Goal: Obtain resource: Download file/media

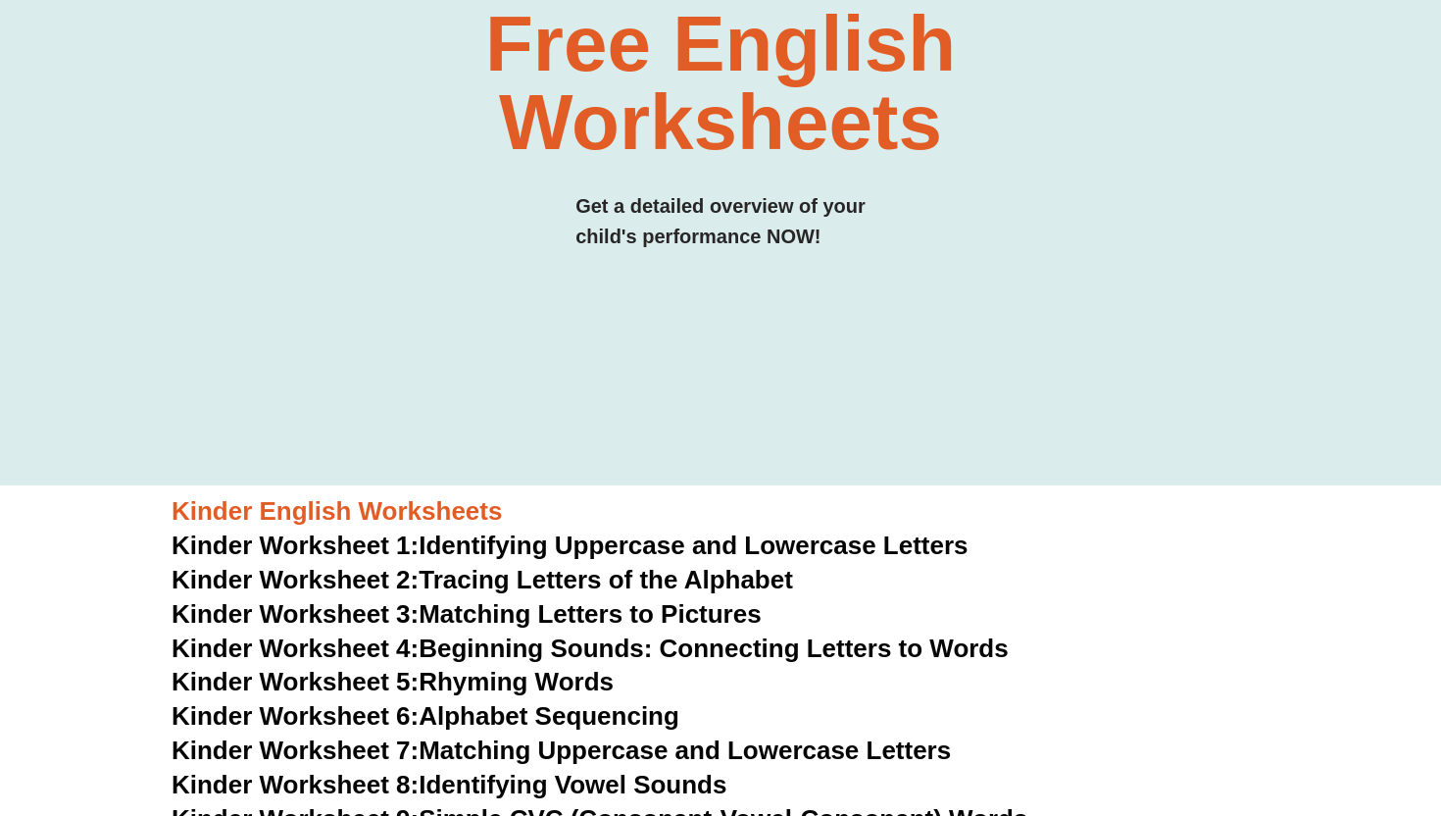
scroll to position [314, 0]
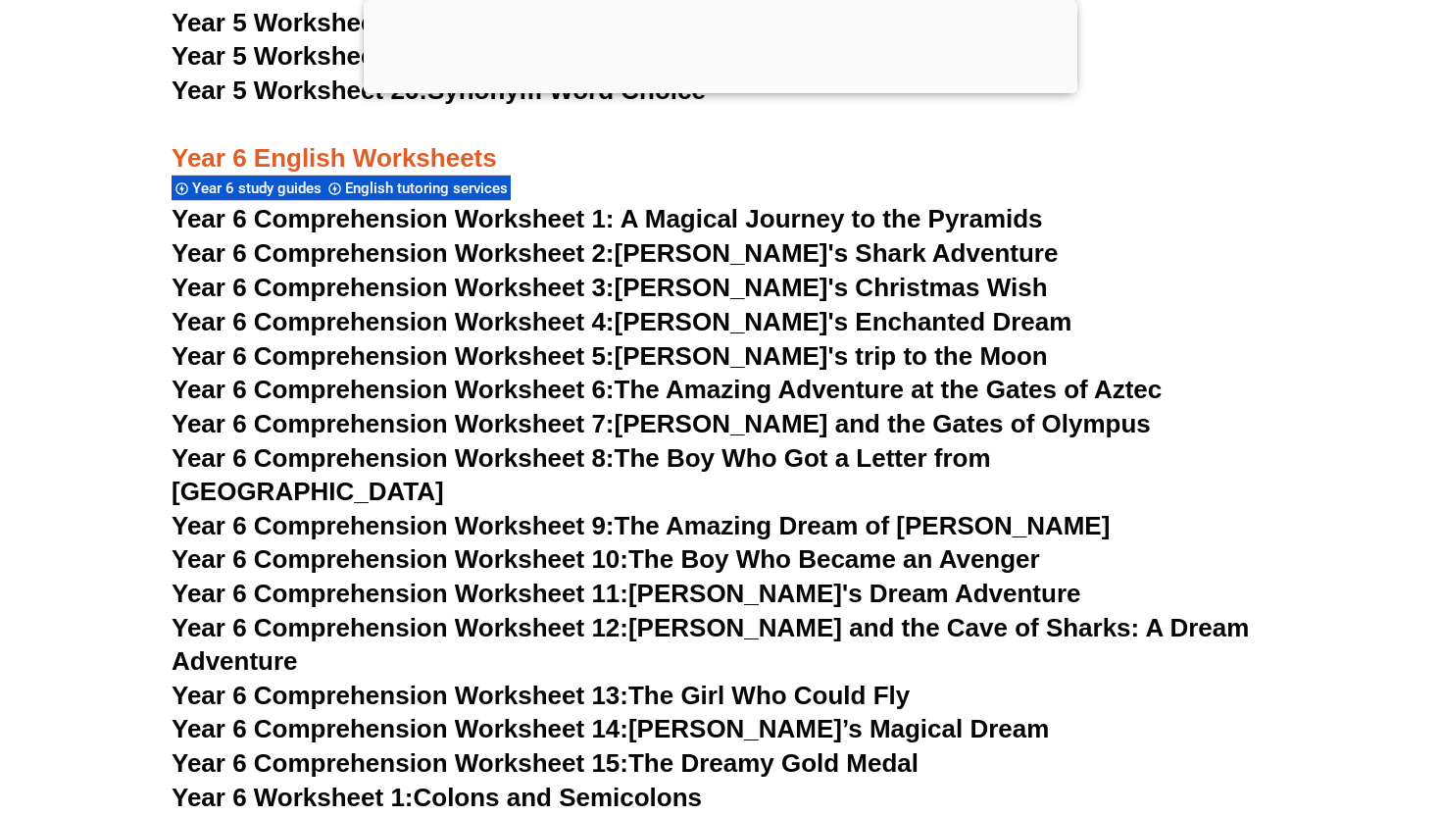
click at [1426, 448] on html "Skip to content The Difference Personalised Program Inspirational Tutors Motiva…" at bounding box center [720, 253] width 1441 height 21968
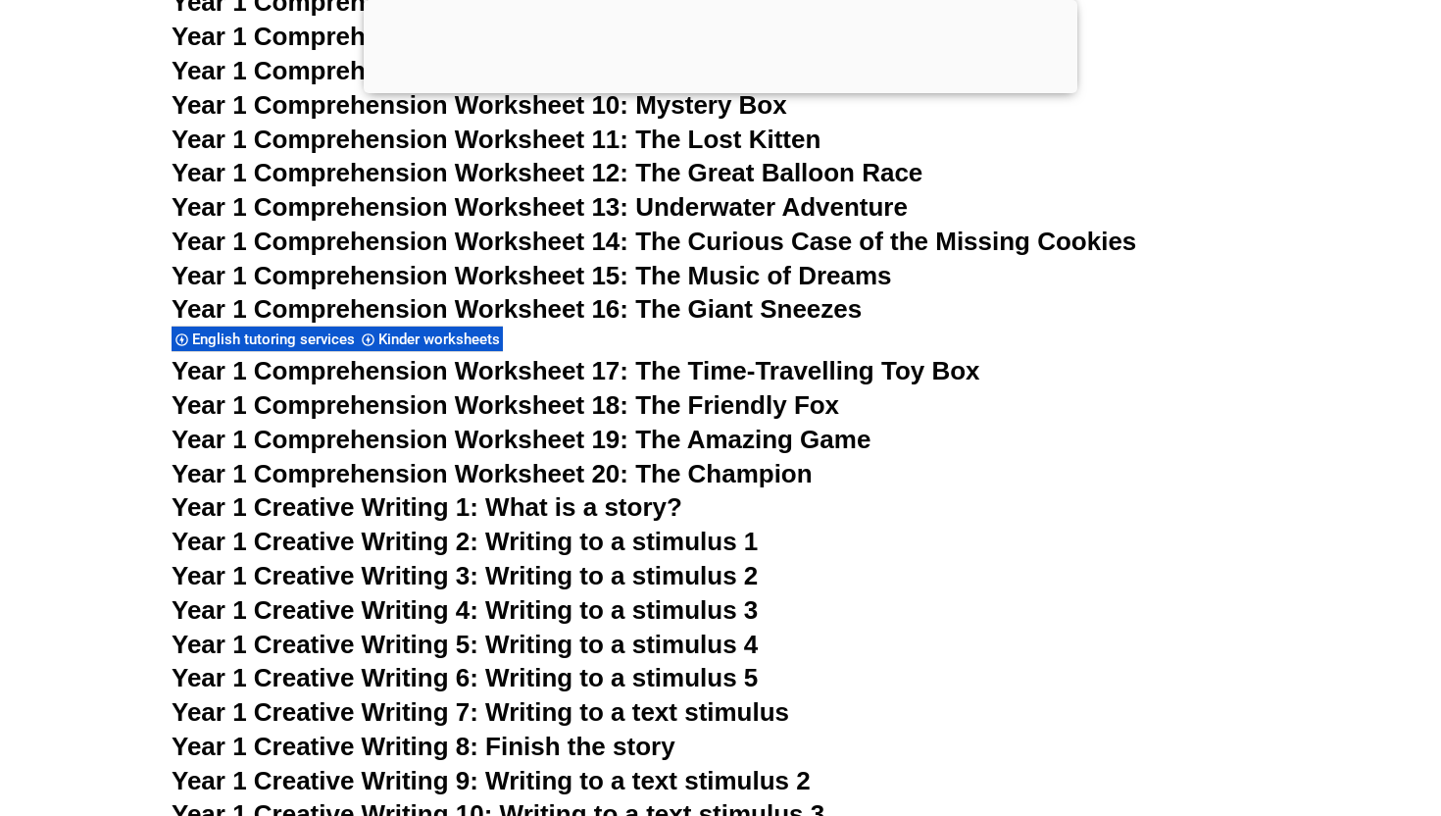
scroll to position [2902, 0]
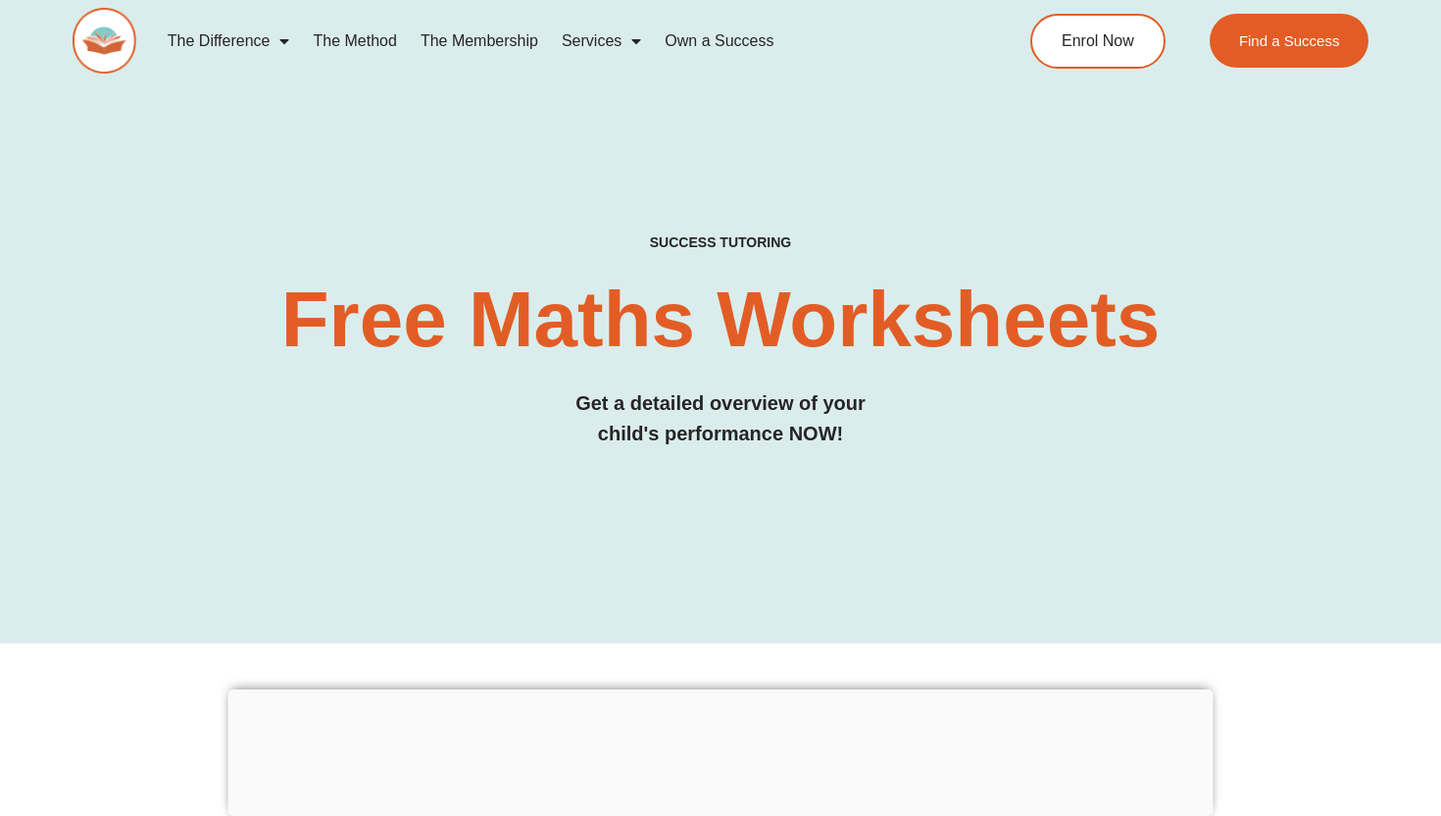
click at [1434, 452] on div "SUCCESS TUTORING​ Free Maths Worksheets​ Get a detailed overview of your child'…" at bounding box center [720, 284] width 1441 height 721
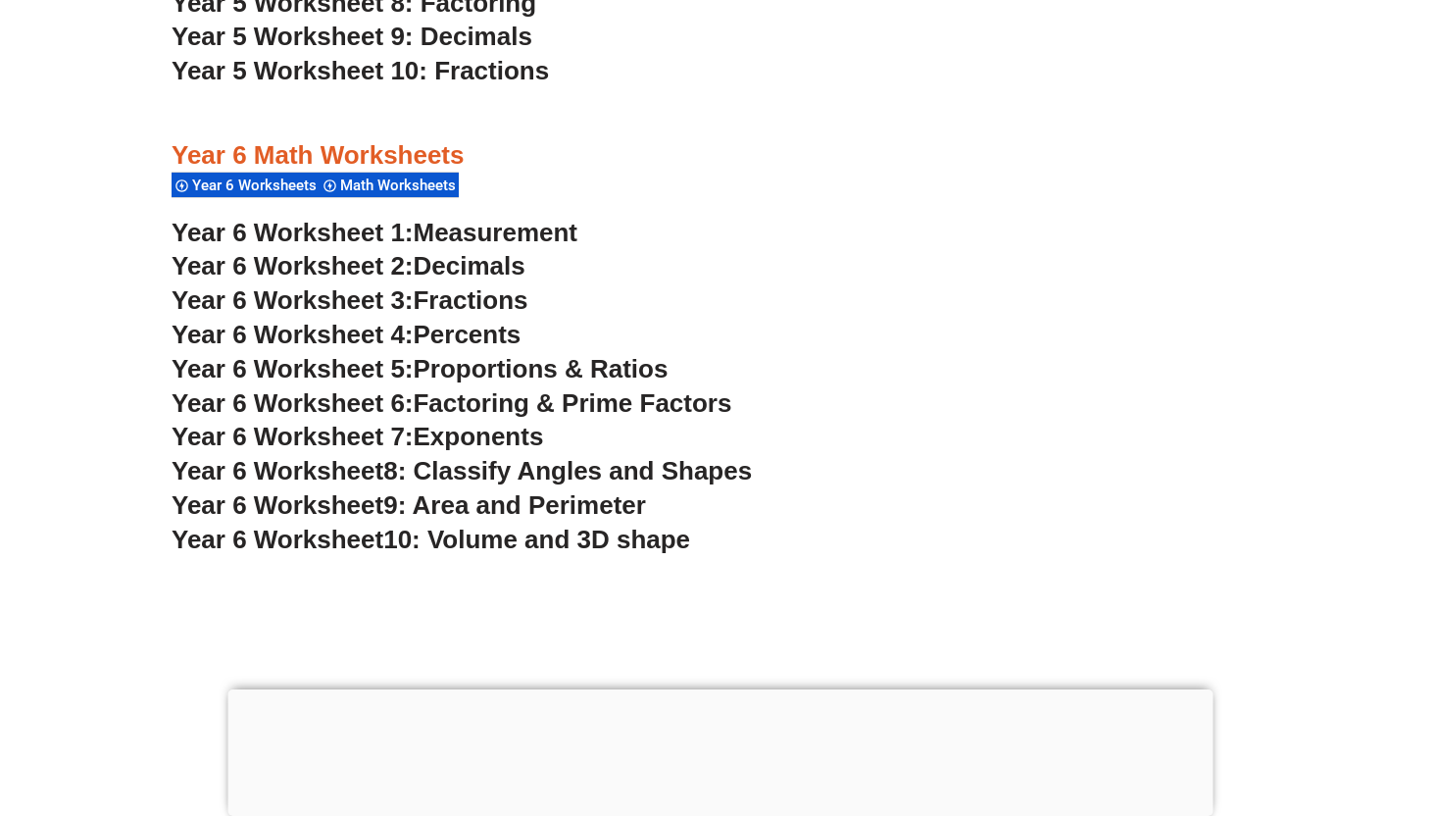
scroll to position [4421, 0]
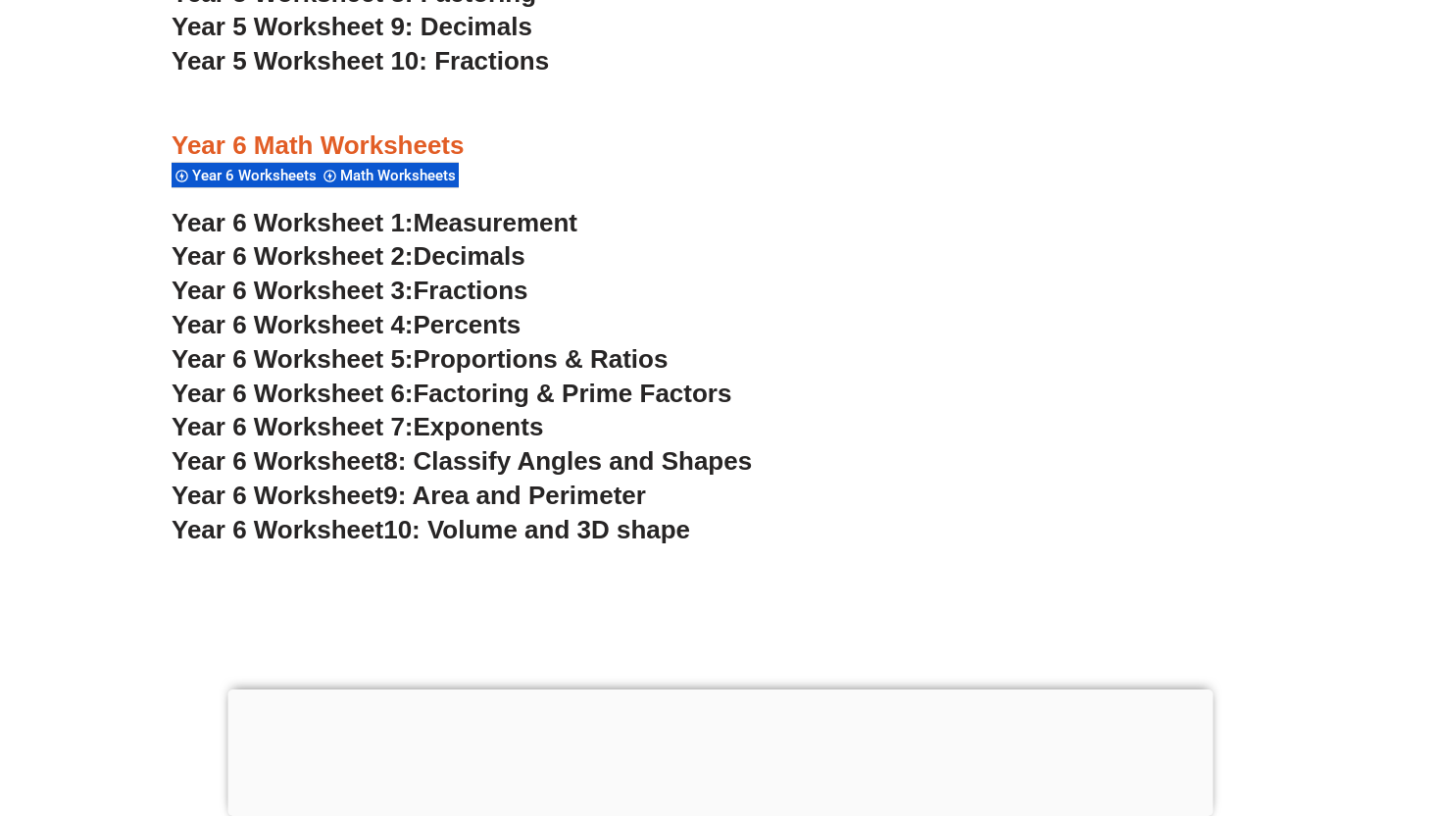
click at [500, 285] on span "Fractions" at bounding box center [471, 289] width 115 height 29
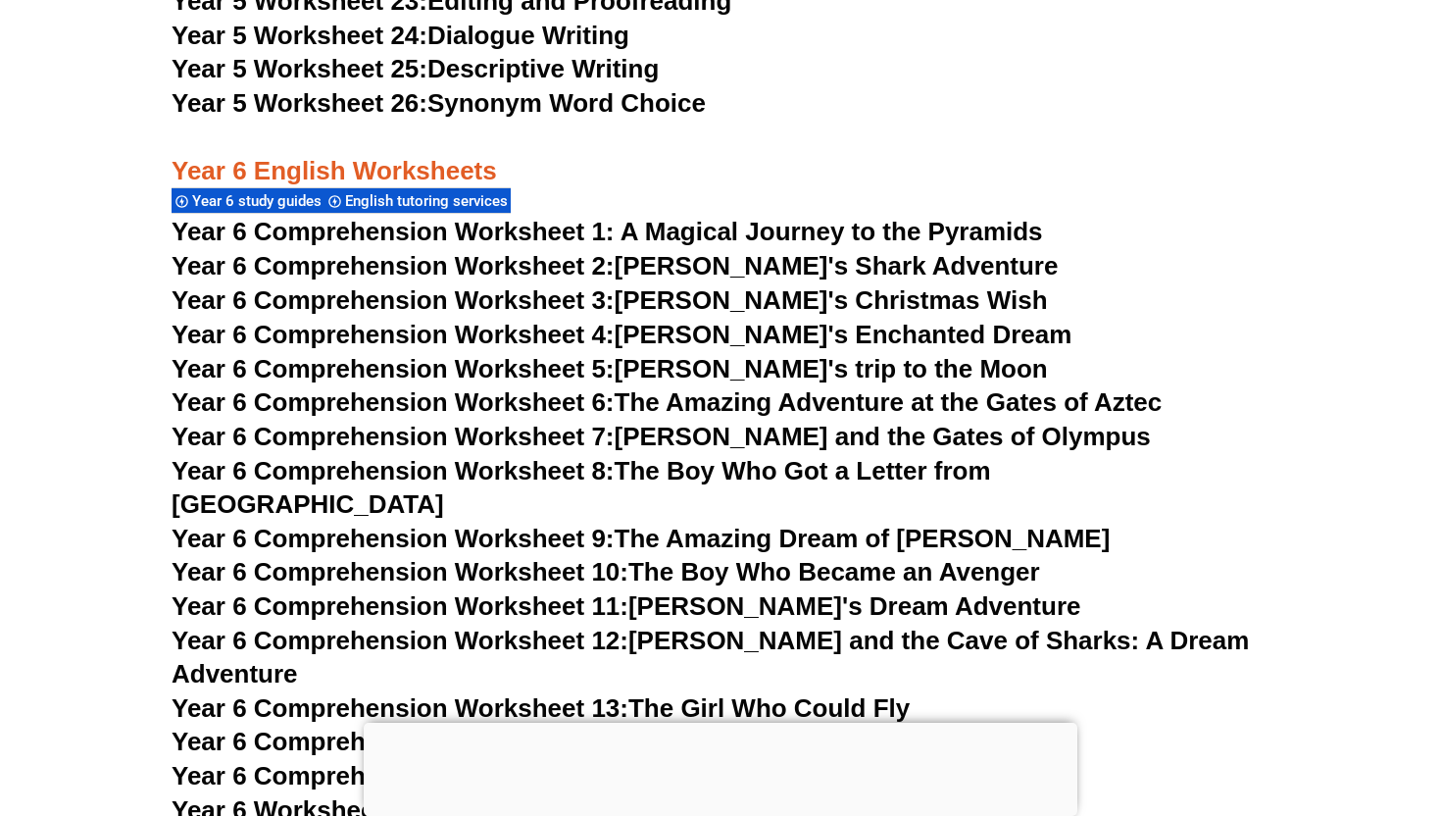
scroll to position [10854, 0]
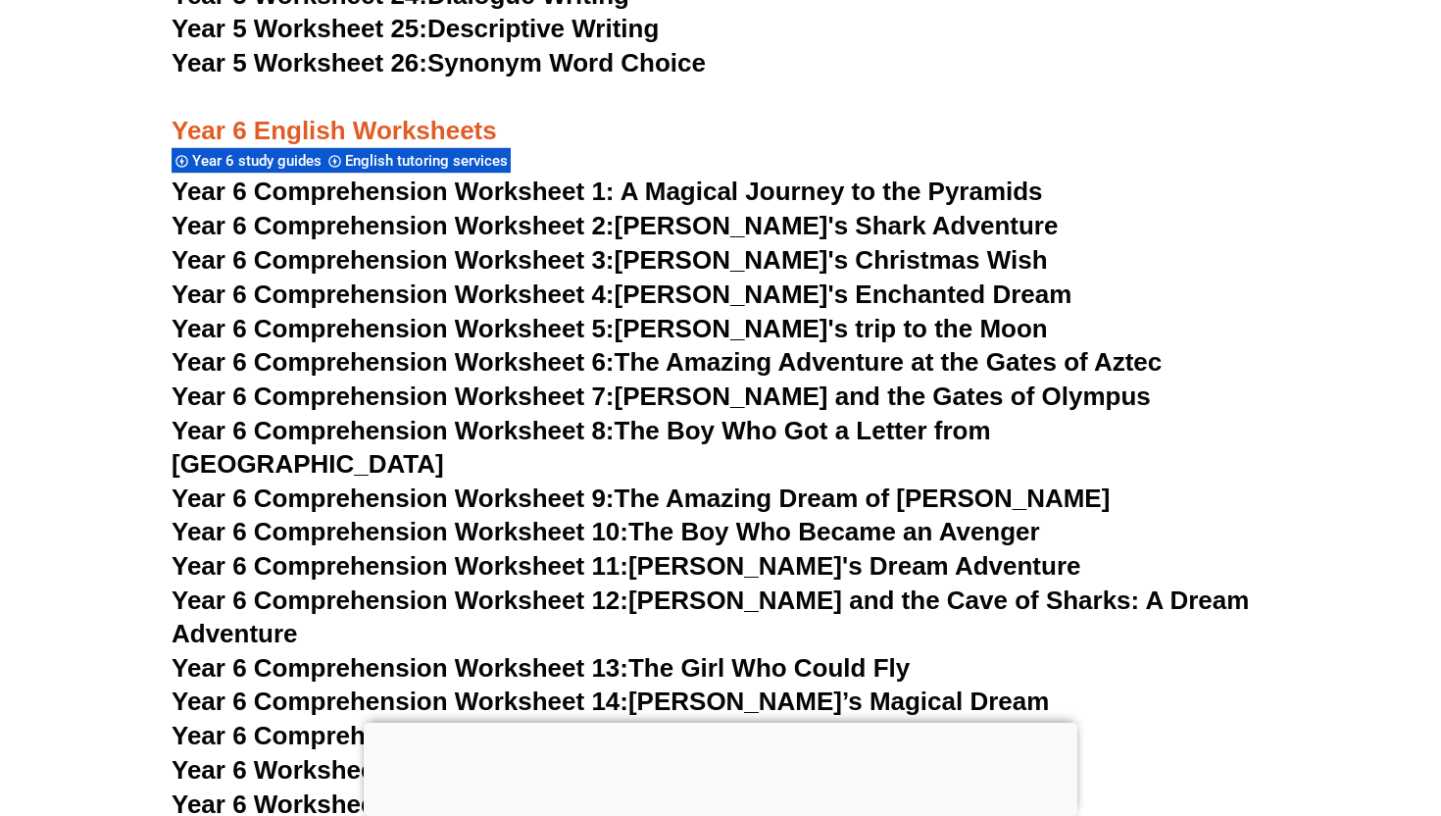
click at [771, 225] on link "Year 6 Comprehension Worksheet 2: Jake's Shark Adventure" at bounding box center [615, 225] width 886 height 29
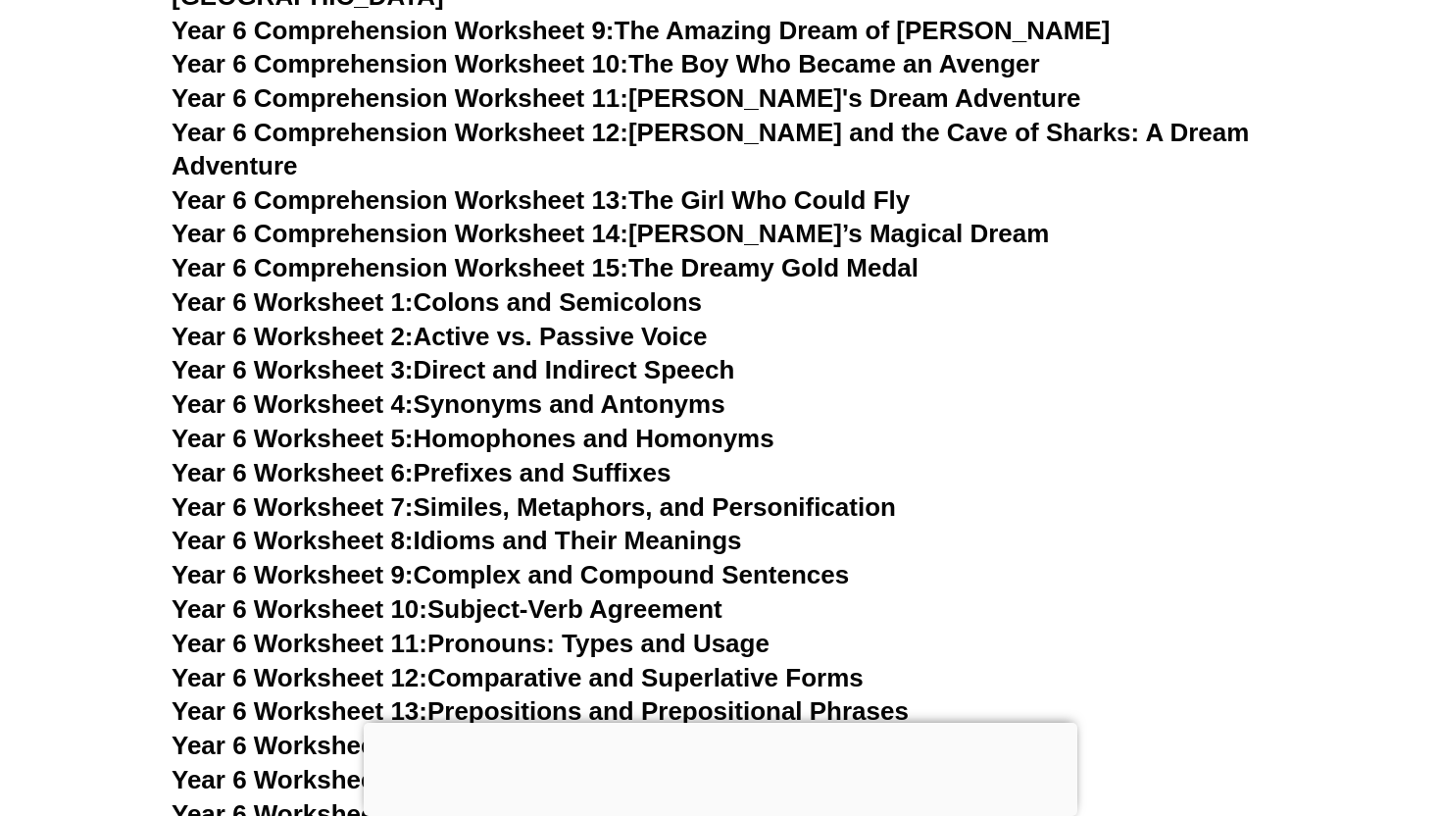
scroll to position [11324, 0]
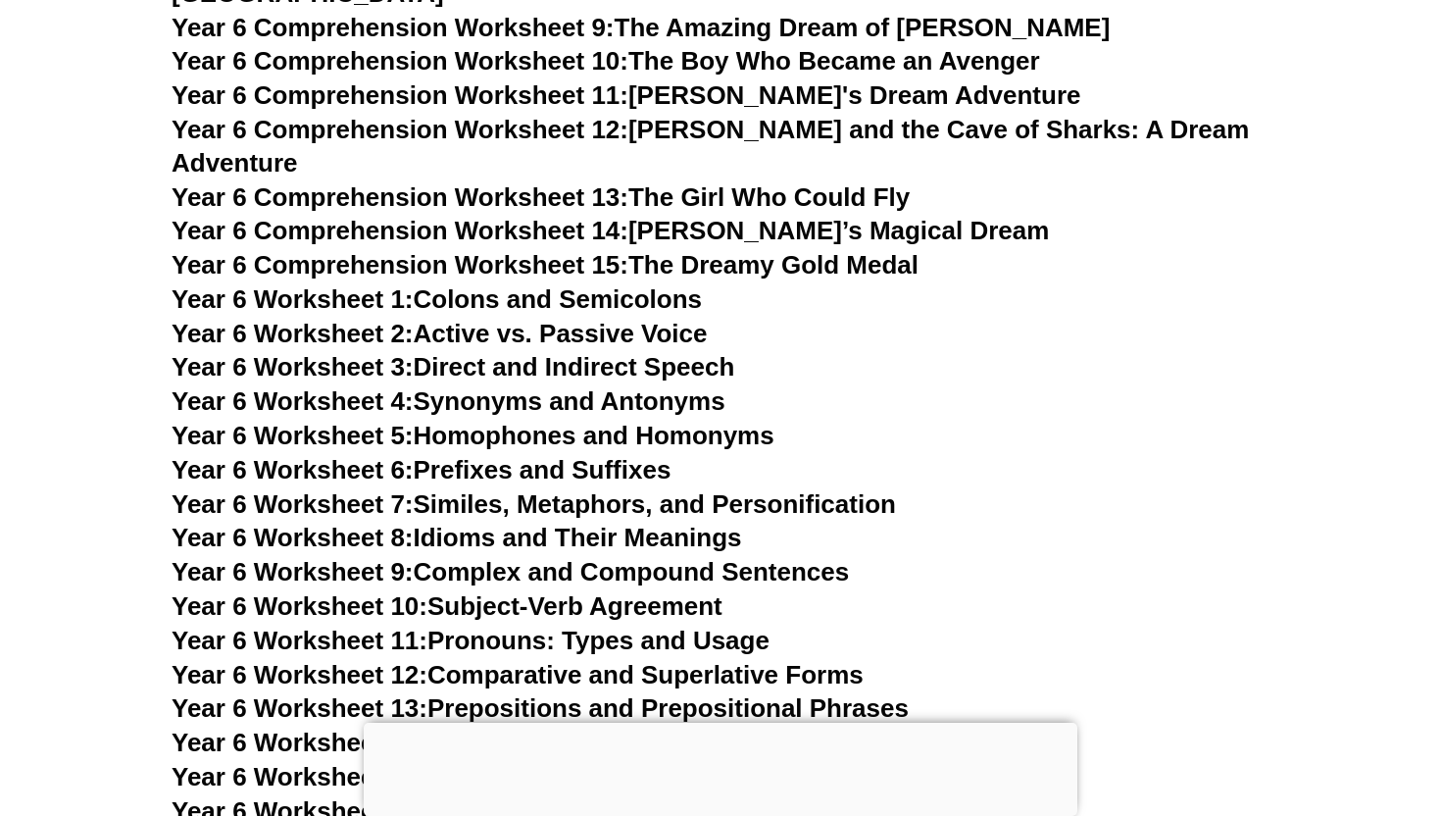
click at [711, 489] on link "Year 6 Worksheet 7: Similes, Metaphors, and Personification" at bounding box center [534, 503] width 724 height 29
click at [1096, 590] on h3 "Year 6 Worksheet 10: Subject-Verb Agreement" at bounding box center [721, 606] width 1098 height 33
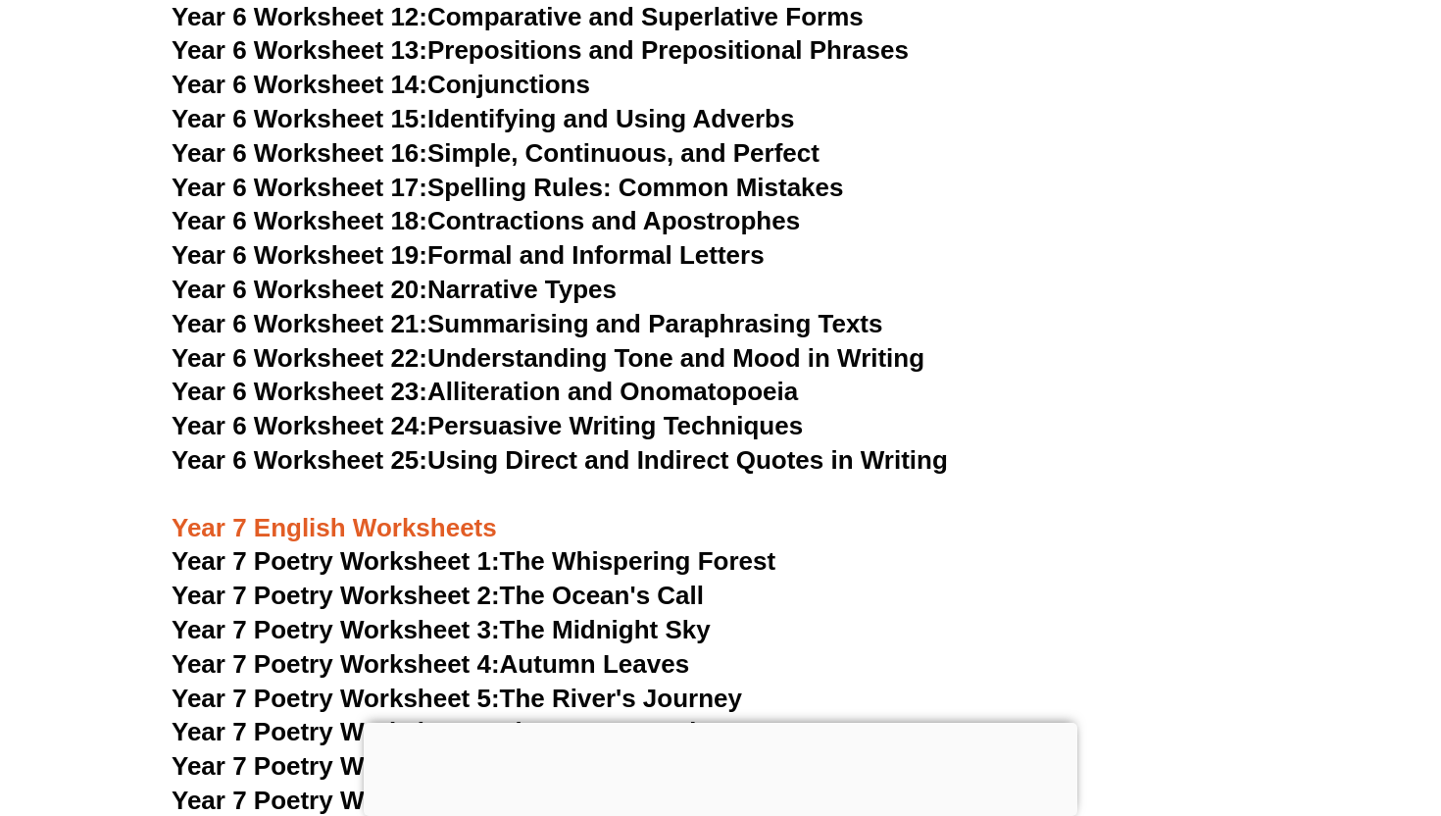
scroll to position [11991, 0]
